Goal: Information Seeking & Learning: Find contact information

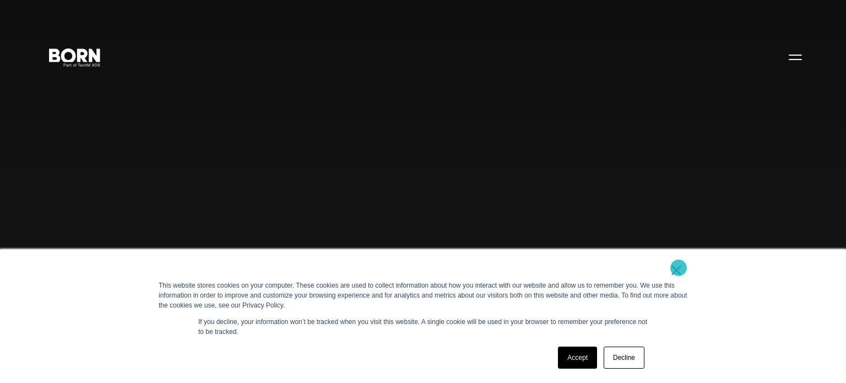
click at [679, 268] on link "×" at bounding box center [676, 270] width 13 height 10
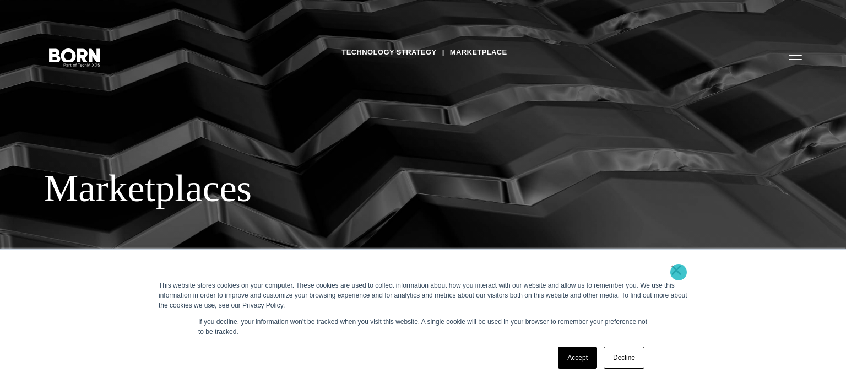
click at [679, 272] on link "×" at bounding box center [676, 270] width 13 height 10
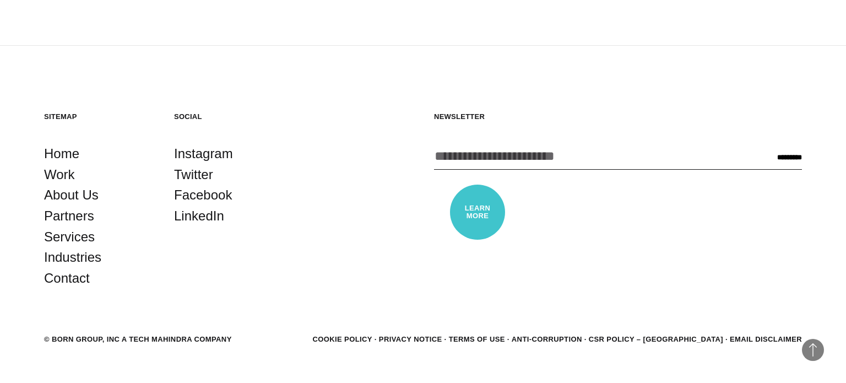
scroll to position [1930, 0]
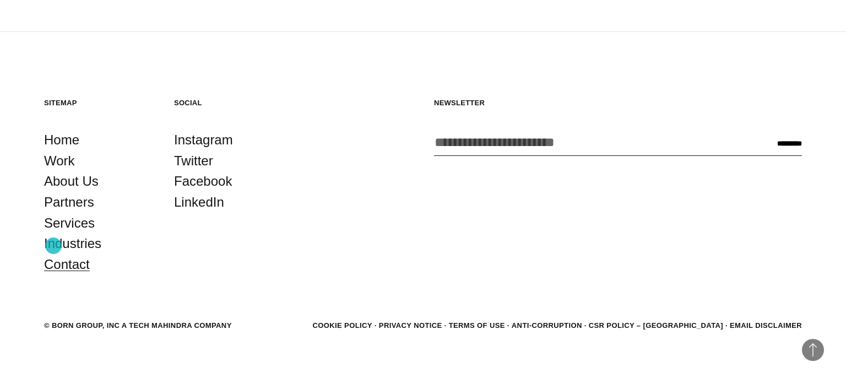
click at [53, 254] on link "Contact" at bounding box center [67, 264] width 46 height 21
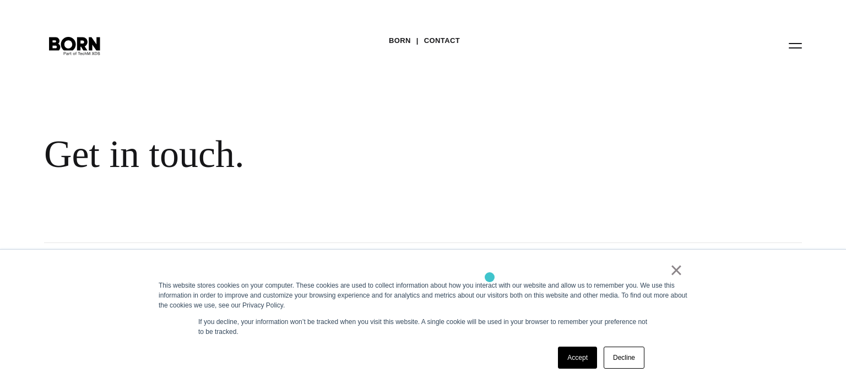
scroll to position [18, 0]
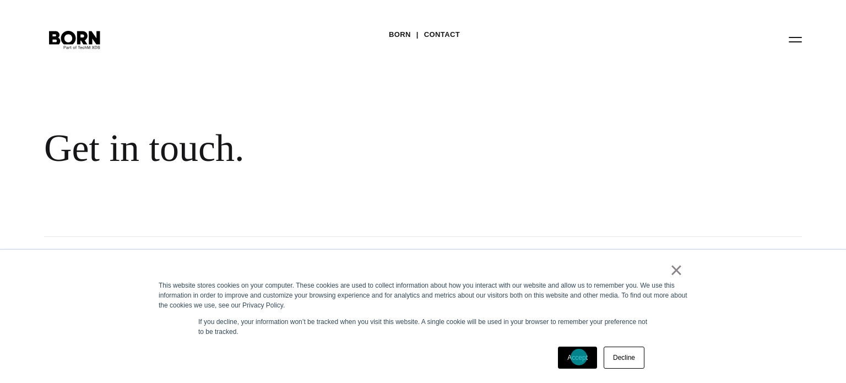
click at [579, 357] on link "Accept" at bounding box center [577, 358] width 39 height 22
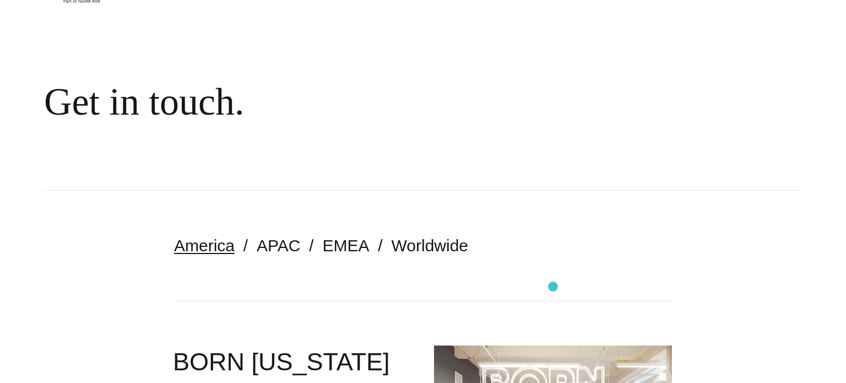
scroll to position [205, 0]
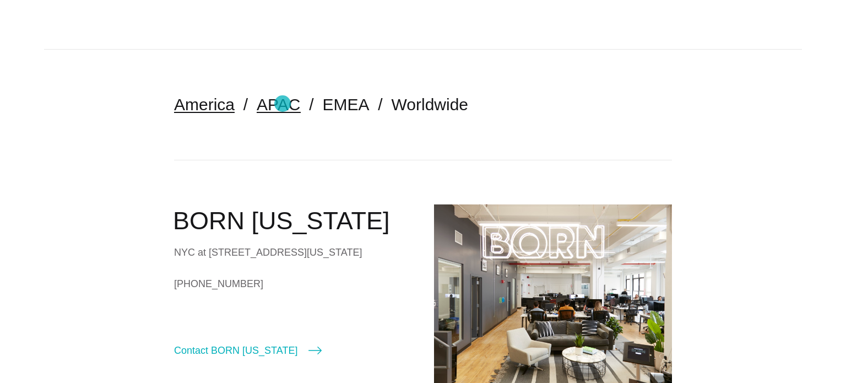
click at [283, 104] on link "APAC" at bounding box center [279, 104] width 44 height 18
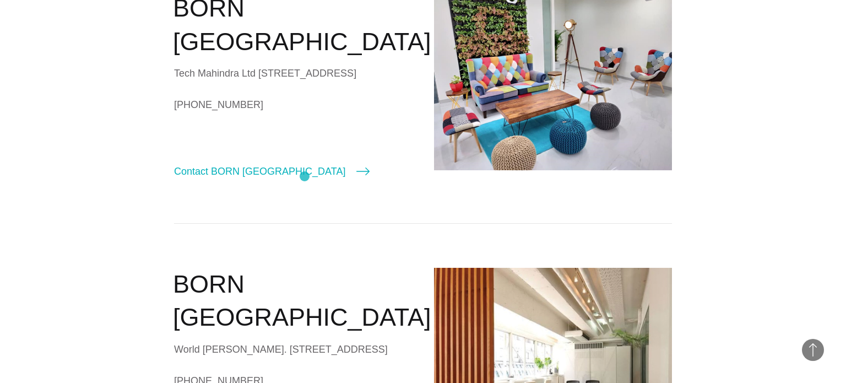
scroll to position [1238, 0]
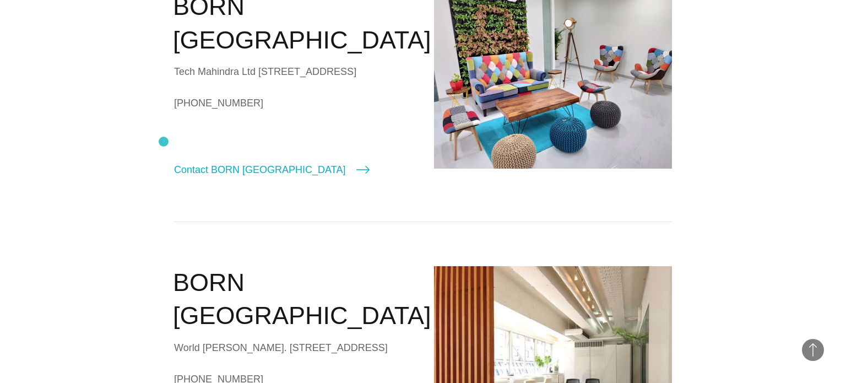
drag, startPoint x: 360, startPoint y: 199, endPoint x: 164, endPoint y: 142, distance: 204.4
copy div "Tech Mahindra Ltd [STREET_ADDRESS]"
drag, startPoint x: 154, startPoint y: 231, endPoint x: 287, endPoint y: 223, distance: 132.5
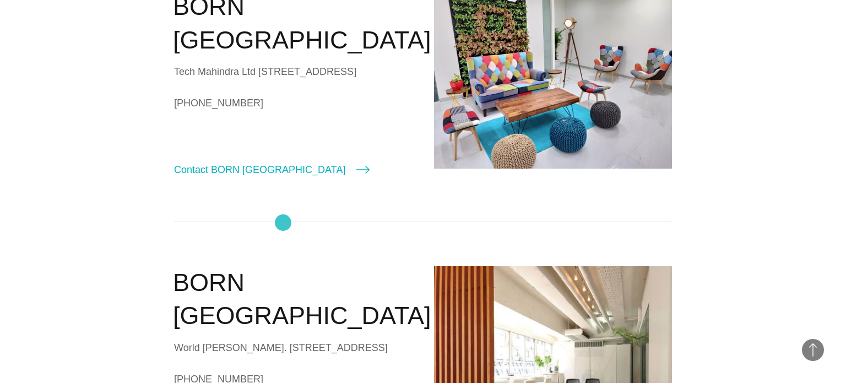
copy link "+91 (080) 67533399"
